Goal: Transaction & Acquisition: Download file/media

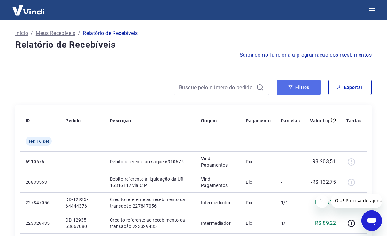
click at [306, 86] on button "Filtros" at bounding box center [299, 87] width 44 height 15
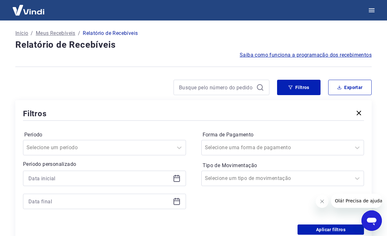
click at [87, 171] on div at bounding box center [104, 177] width 163 height 15
click at [80, 185] on div at bounding box center [104, 177] width 163 height 15
click at [85, 181] on input at bounding box center [99, 178] width 142 height 10
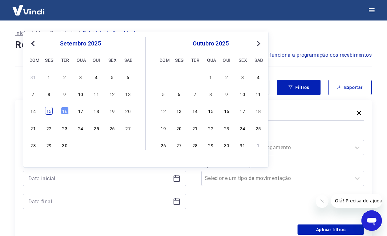
click at [47, 107] on div "15" at bounding box center [49, 111] width 8 height 8
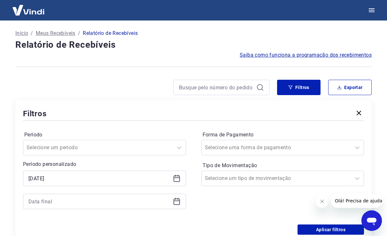
type input "[DATE]"
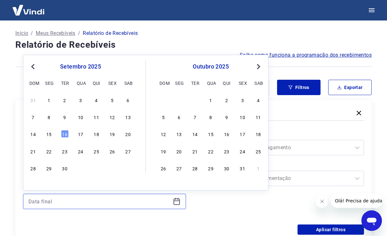
click at [102, 200] on input at bounding box center [99, 201] width 142 height 10
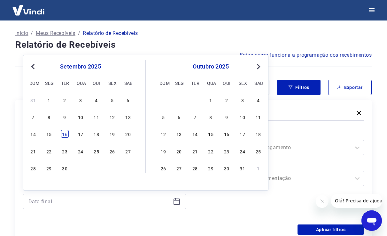
click at [62, 136] on div "16" at bounding box center [65, 134] width 8 height 8
type input "[DATE]"
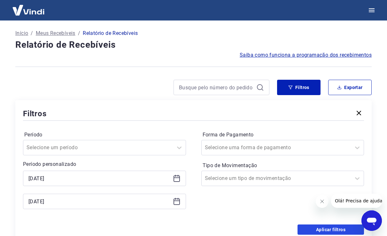
click at [335, 227] on button "Aplicar filtros" at bounding box center [331, 229] width 67 height 10
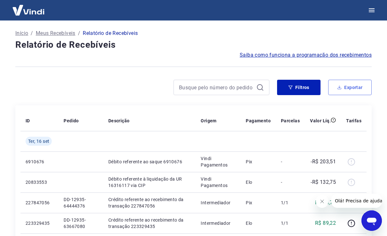
click at [333, 84] on button "Exportar" at bounding box center [350, 87] width 44 height 15
type input "[DATE]"
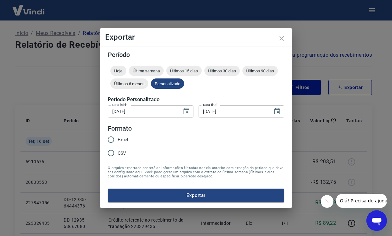
click at [125, 141] on span "Excel" at bounding box center [123, 139] width 10 height 7
click at [118, 141] on input "Excel" at bounding box center [110, 139] width 13 height 13
radio input "true"
click at [253, 198] on button "Exportar" at bounding box center [196, 194] width 177 height 13
